Goal: Task Accomplishment & Management: Manage account settings

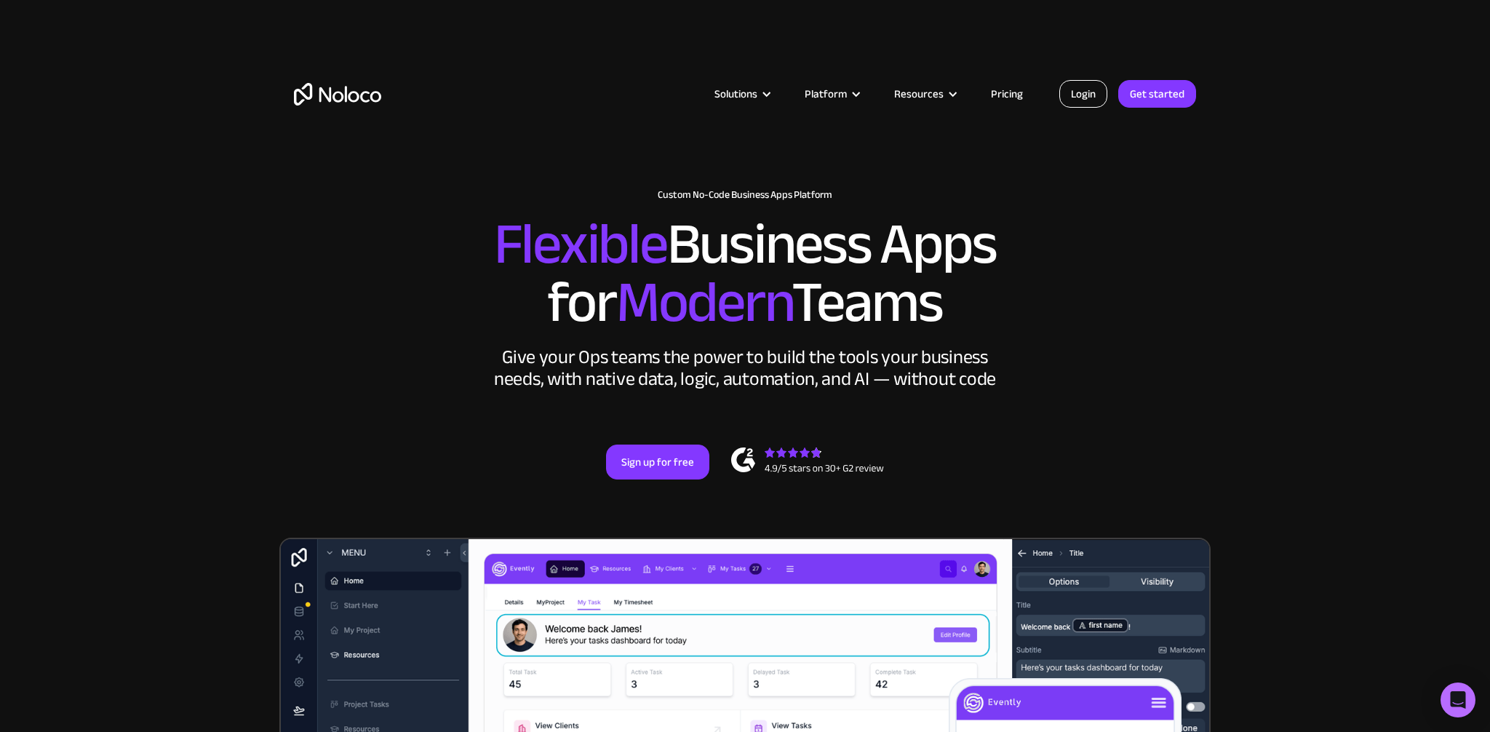
click at [1067, 101] on link "Login" at bounding box center [1083, 94] width 48 height 28
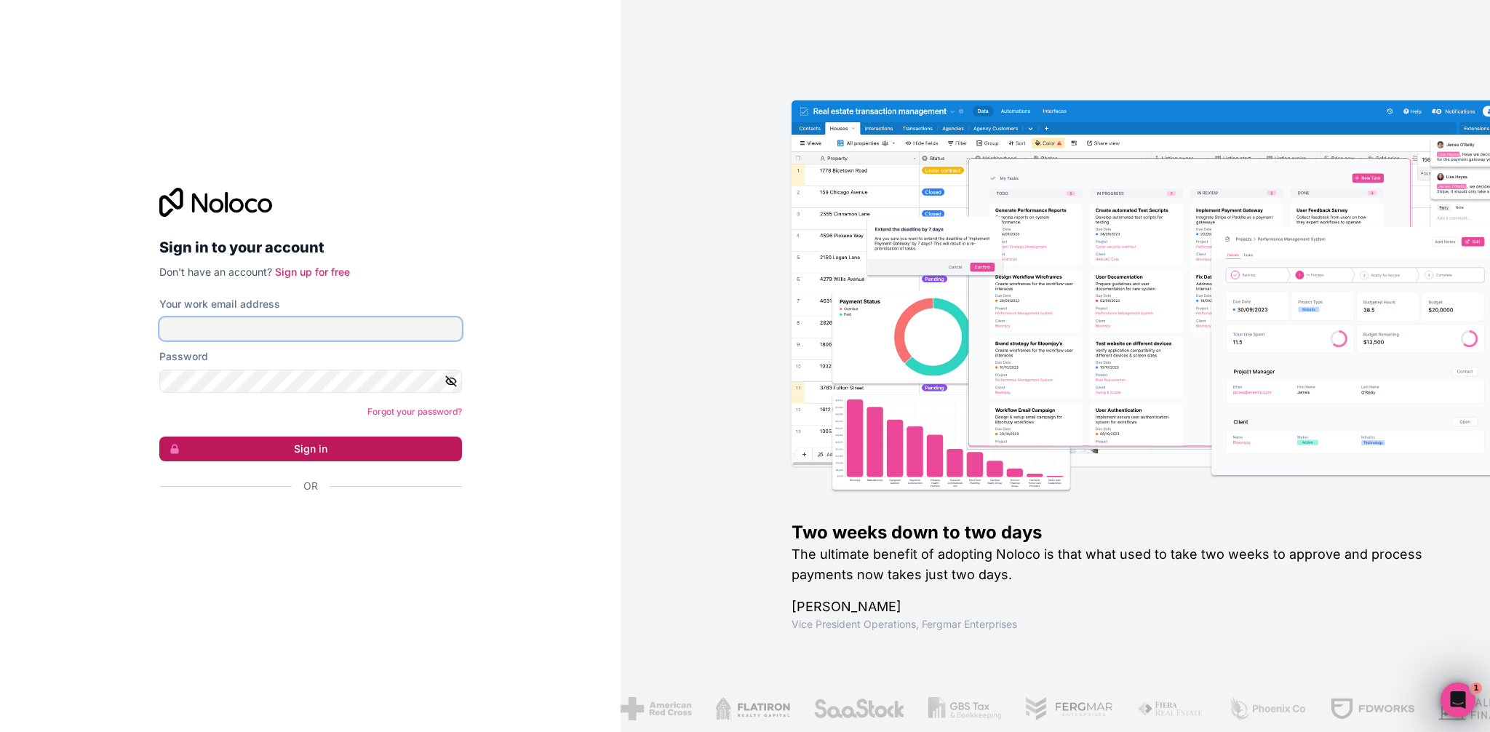
type input "[PERSON_NAME][EMAIL_ADDRESS][PERSON_NAME][DOMAIN_NAME]"
click at [316, 450] on button "Sign in" at bounding box center [310, 449] width 303 height 25
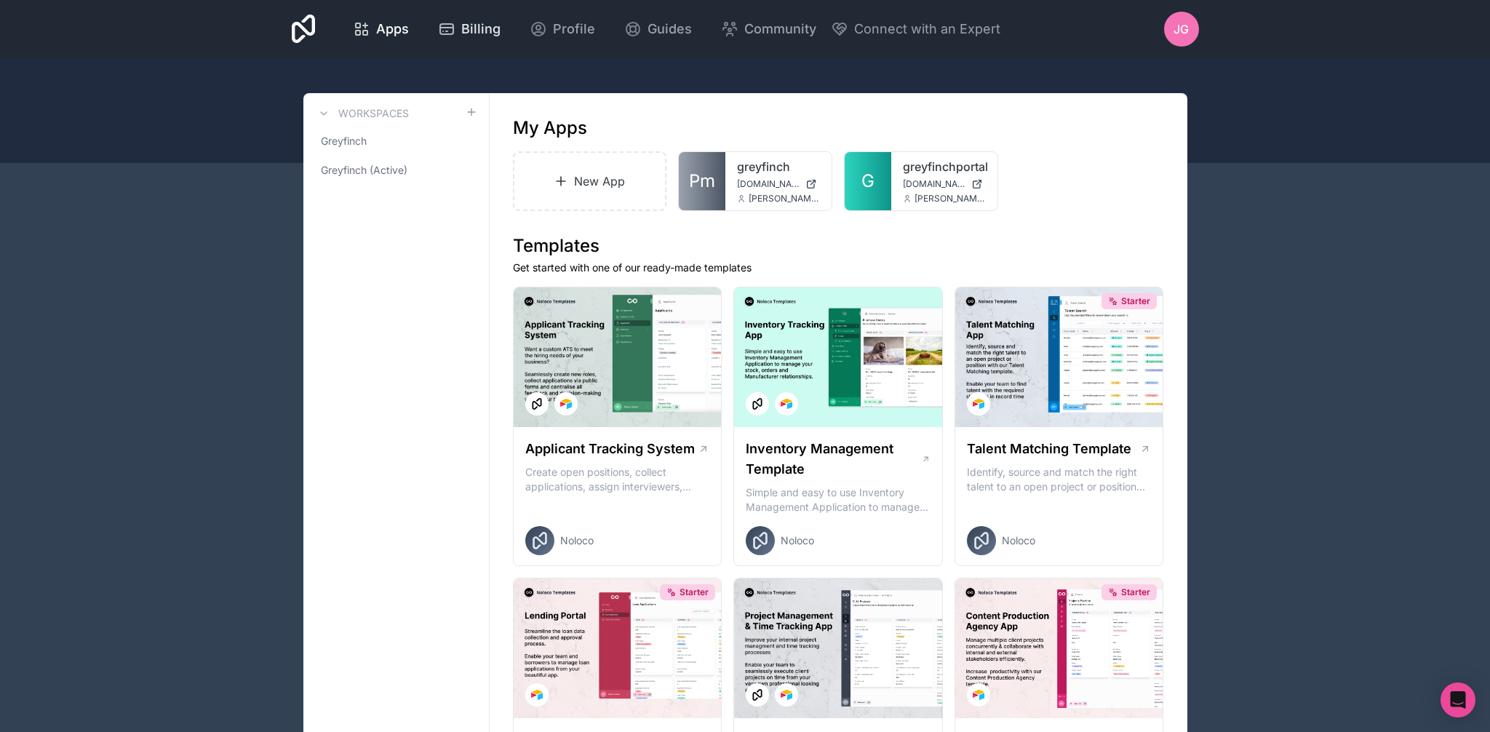
click at [458, 47] on div "Apps Billing Profile Guides Community Connect with an Expert JG Billing Profile…" at bounding box center [745, 29] width 931 height 58
click at [459, 33] on div "Billing" at bounding box center [469, 29] width 63 height 20
